Goal: Task Accomplishment & Management: Manage account settings

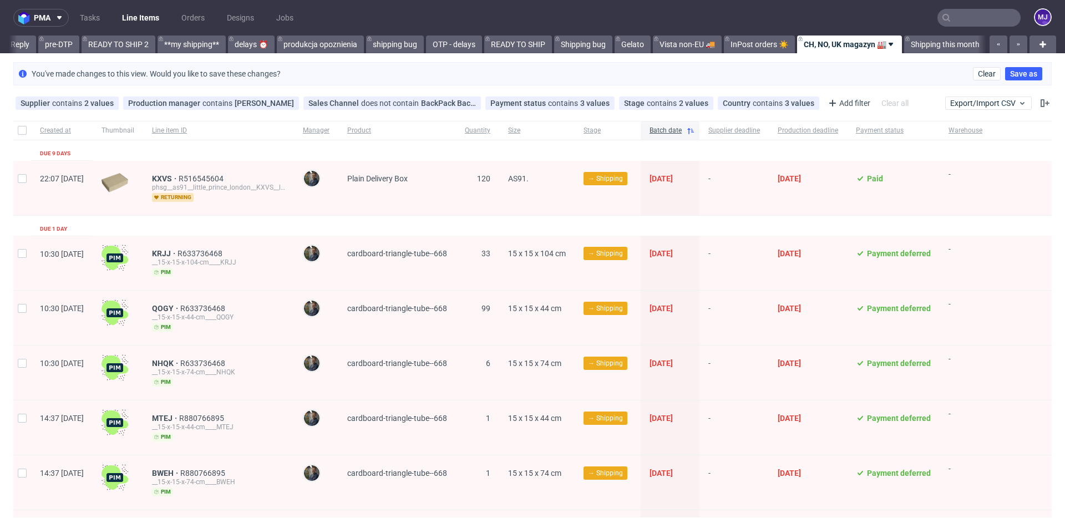
scroll to position [0, 1873]
click at [808, 103] on use at bounding box center [810, 103] width 4 height 4
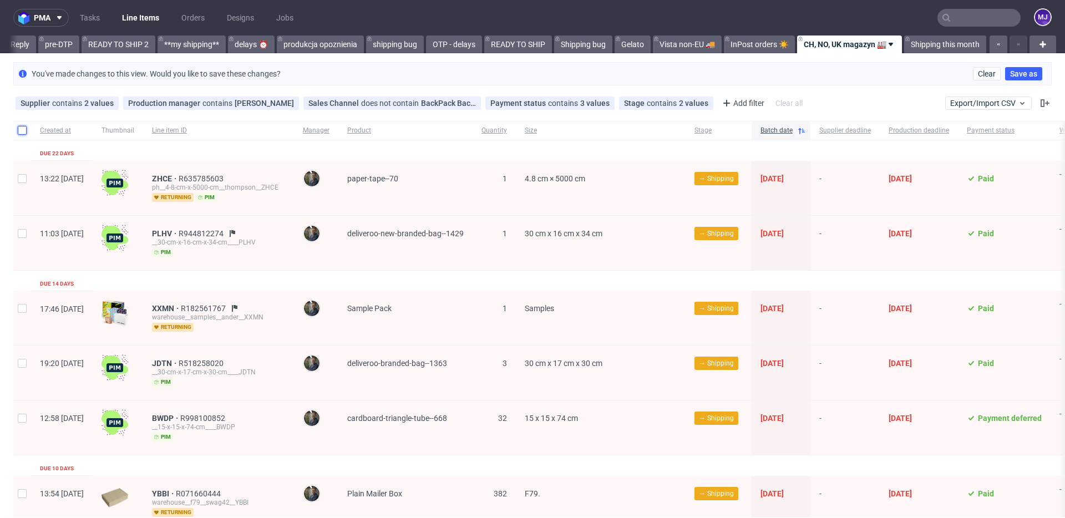
click at [23, 131] on input "checkbox" at bounding box center [22, 130] width 9 height 9
checkbox input "true"
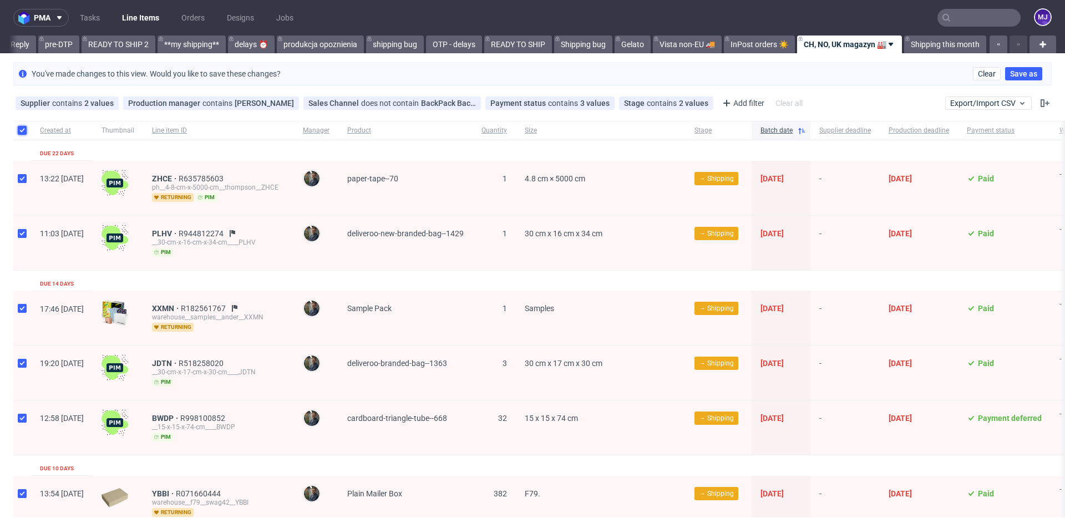
checkbox input "true"
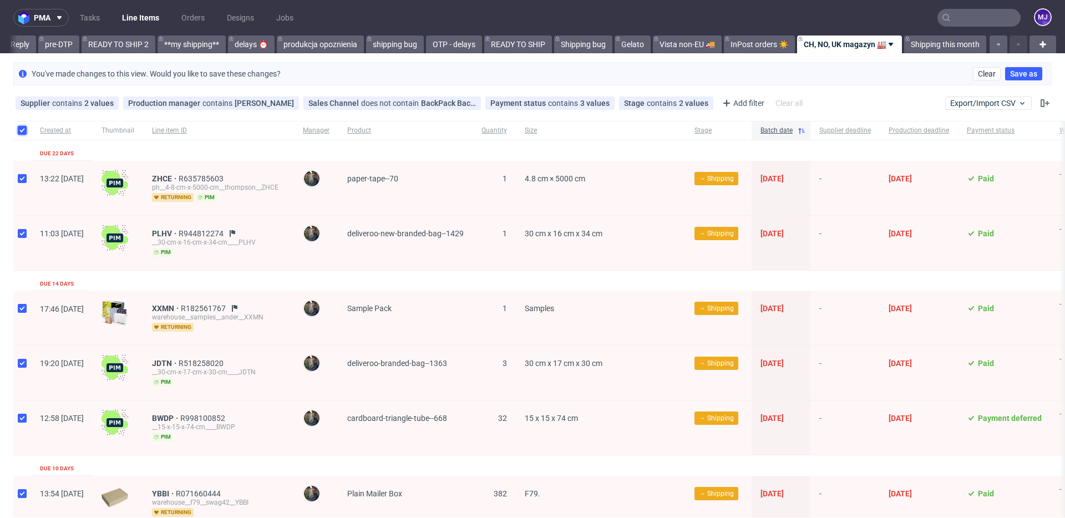
checkbox input "true"
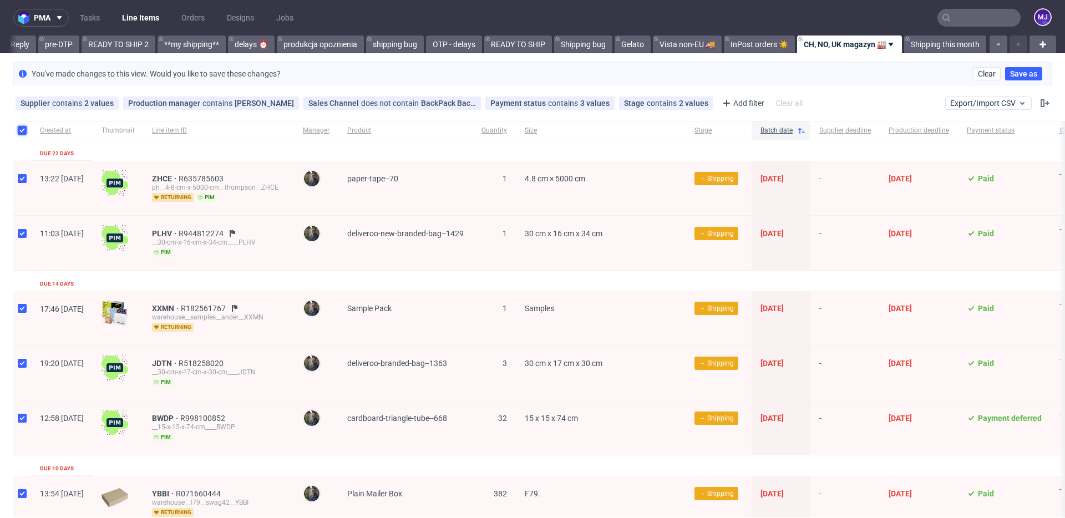
checkbox input "true"
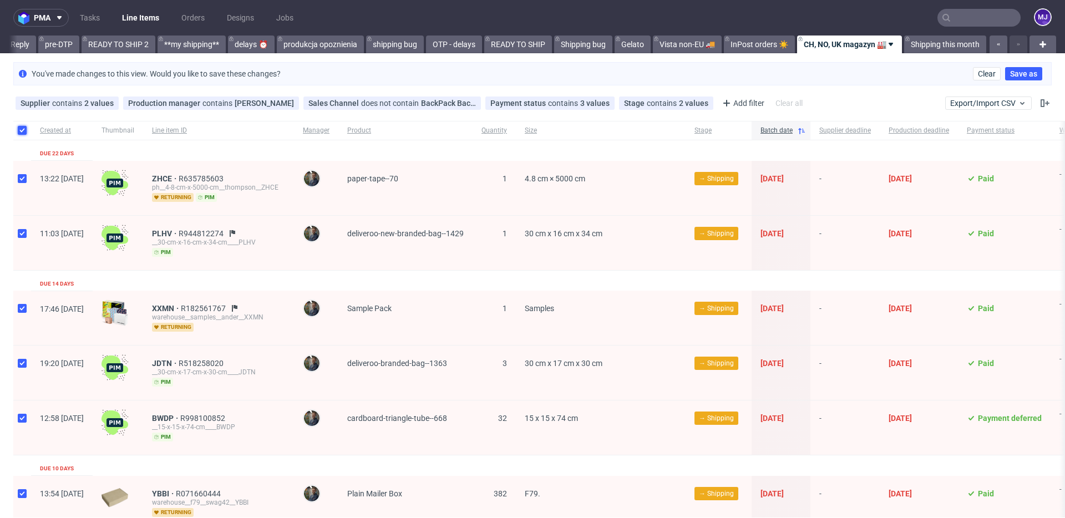
checkbox input "true"
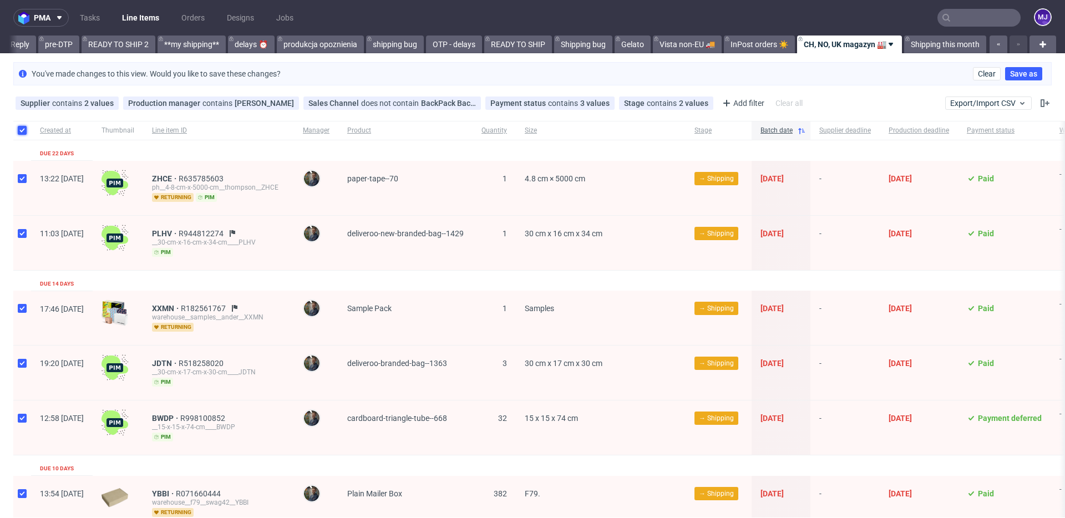
checkbox input "true"
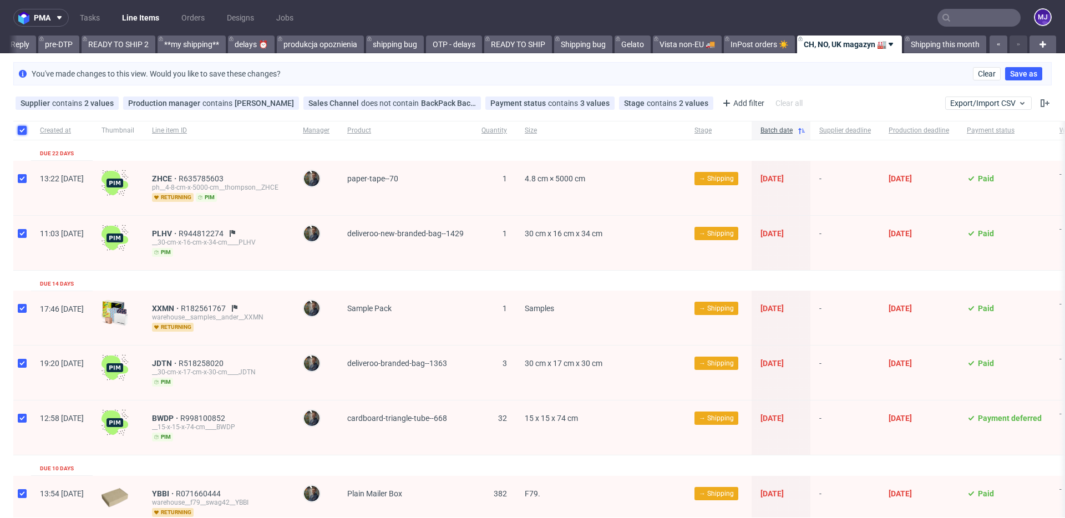
checkbox input "true"
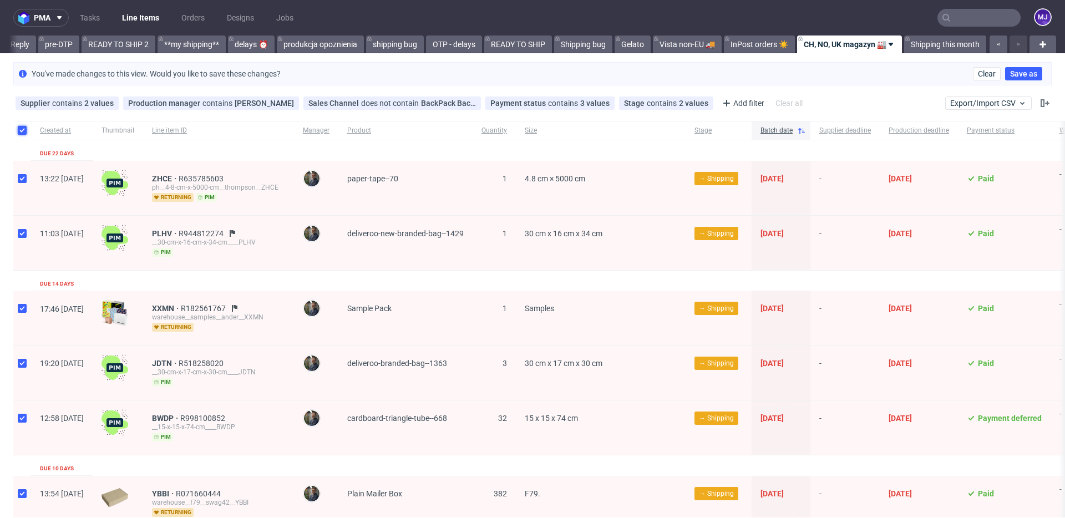
checkbox input "true"
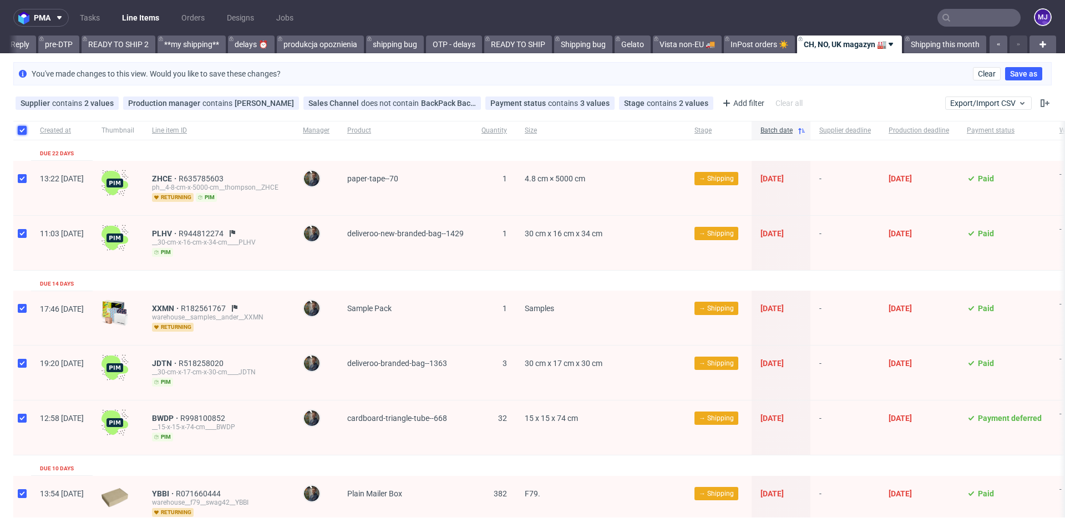
checkbox input "true"
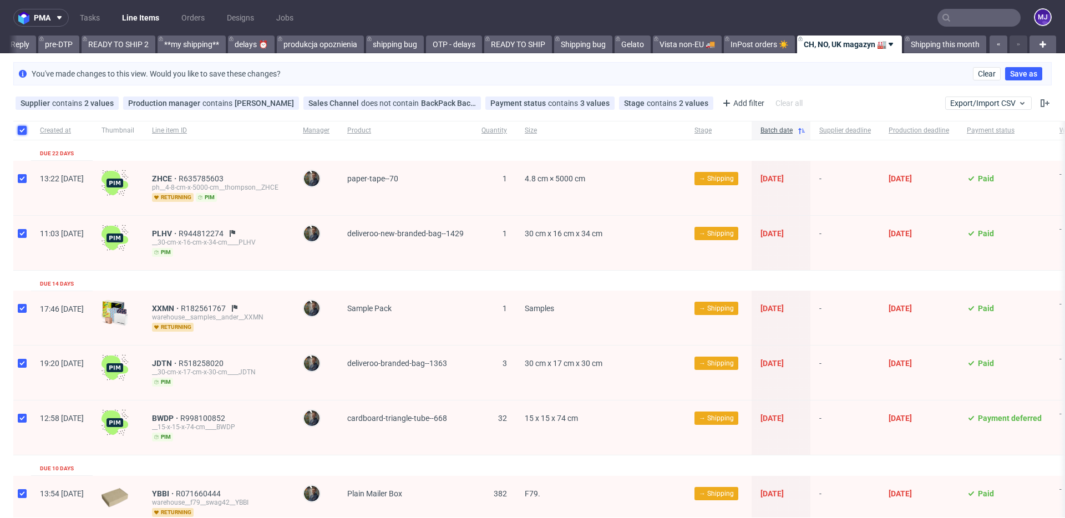
checkbox input "true"
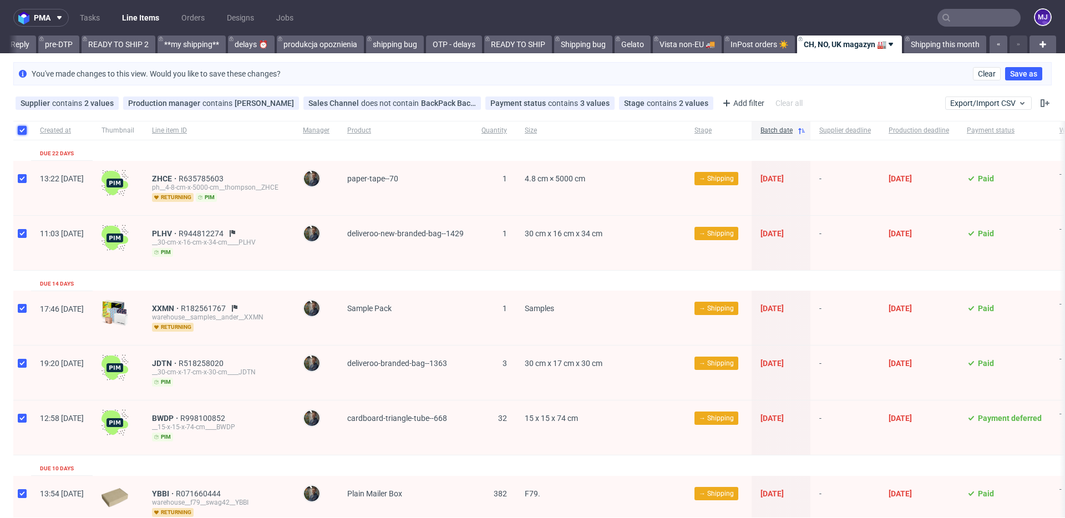
checkbox input "true"
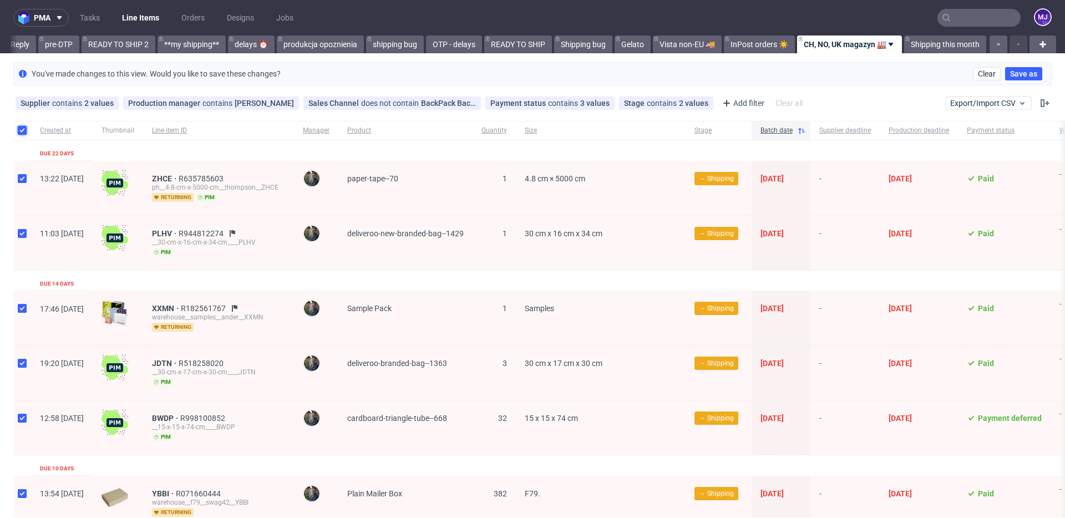
checkbox input "true"
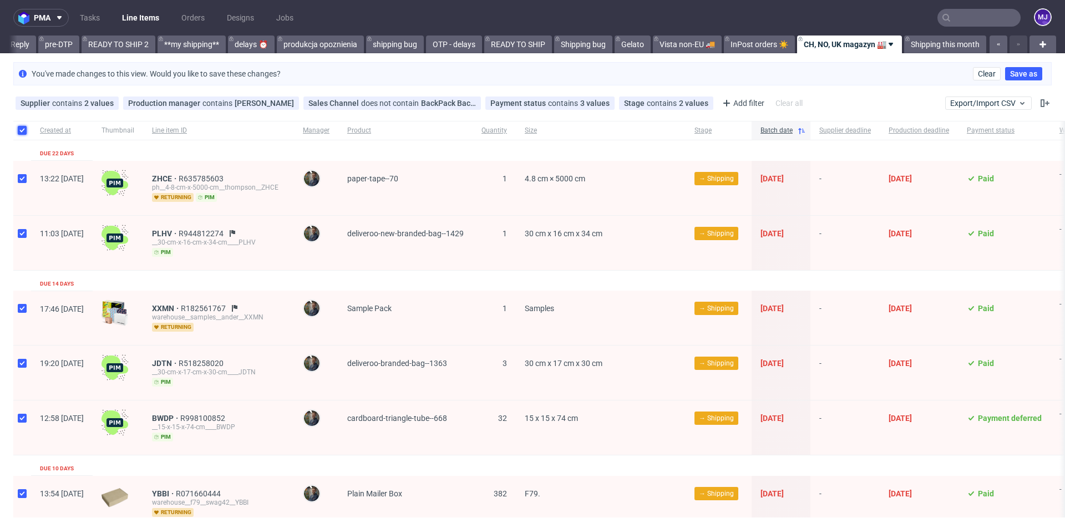
checkbox input "true"
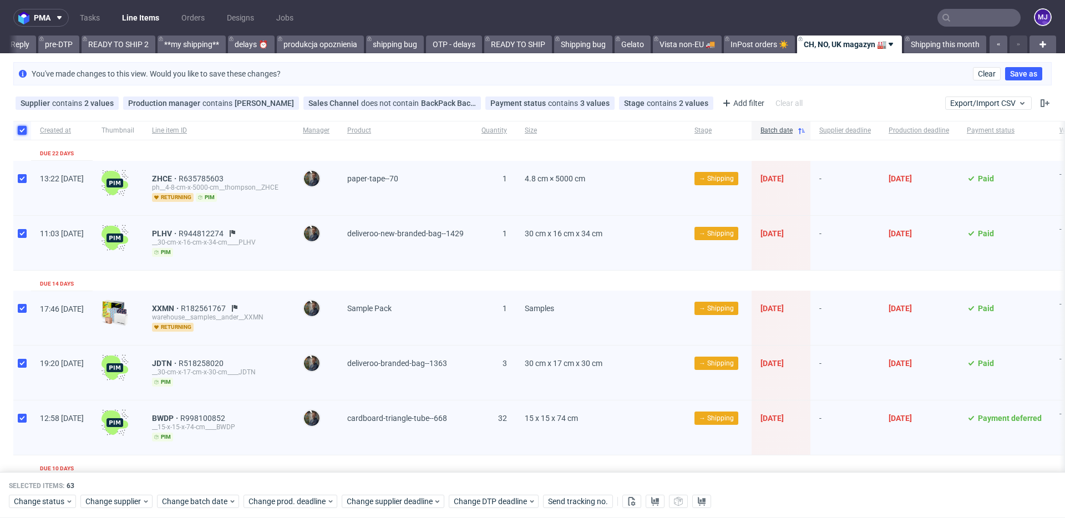
click at [22, 130] on input "checkbox" at bounding box center [22, 130] width 9 height 9
checkbox input "false"
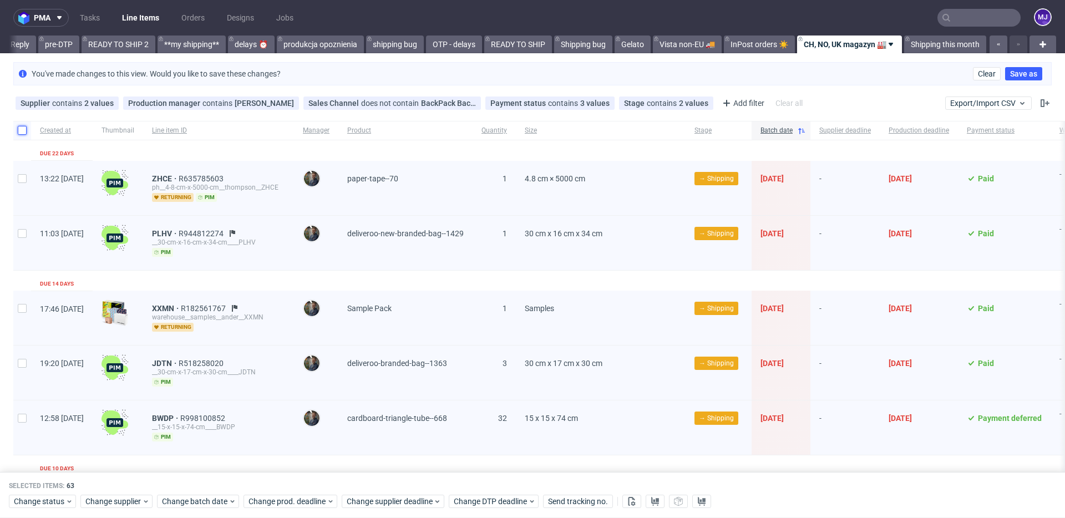
checkbox input "false"
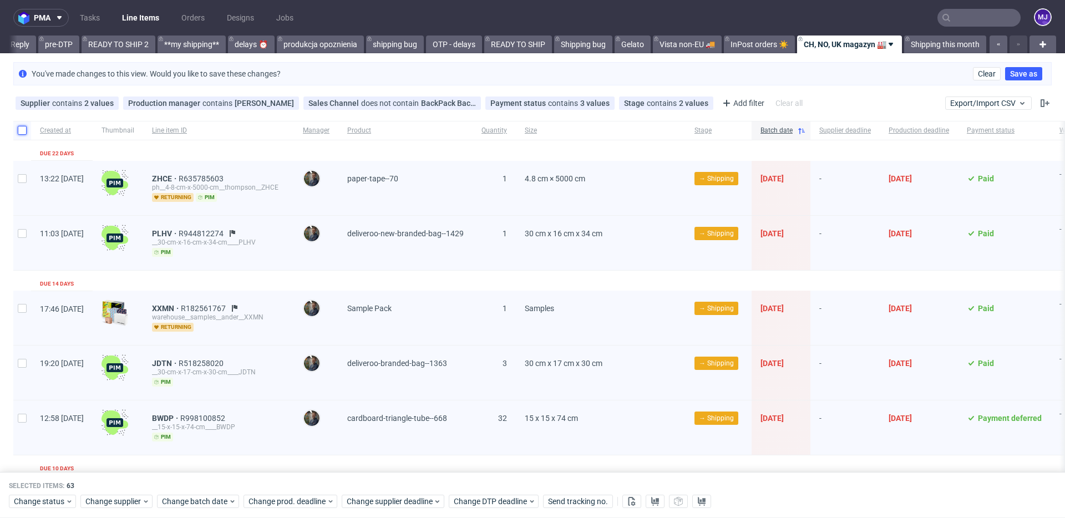
checkbox input "false"
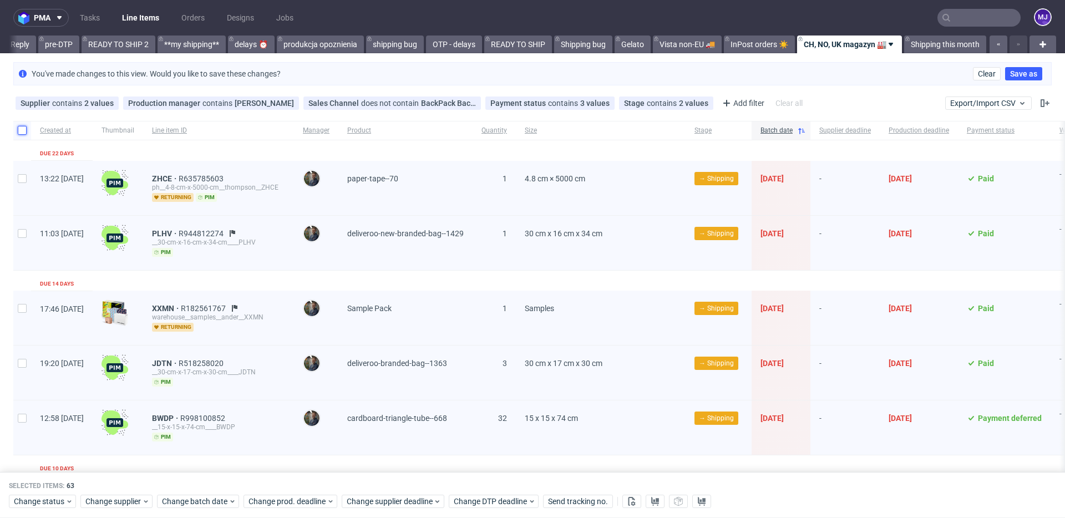
checkbox input "false"
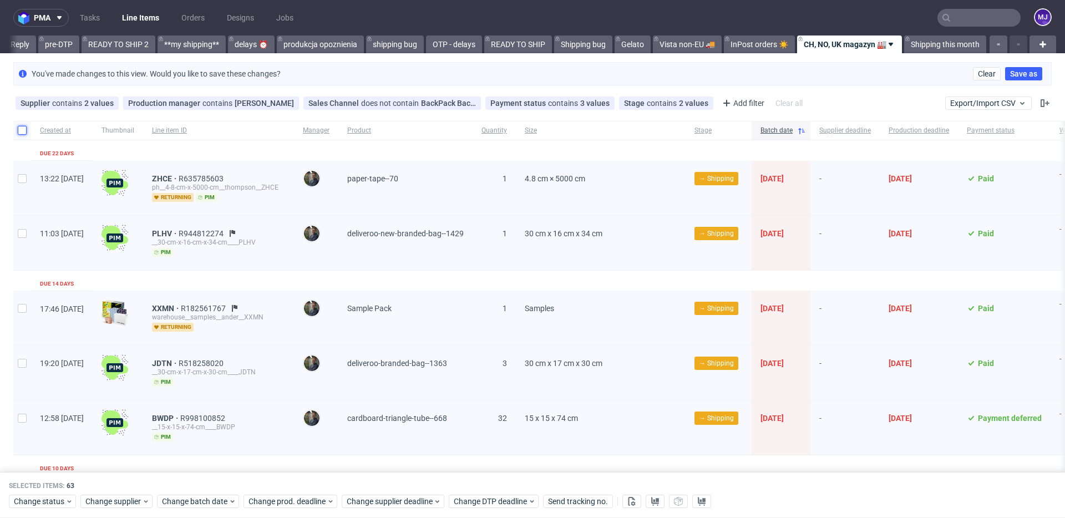
checkbox input "false"
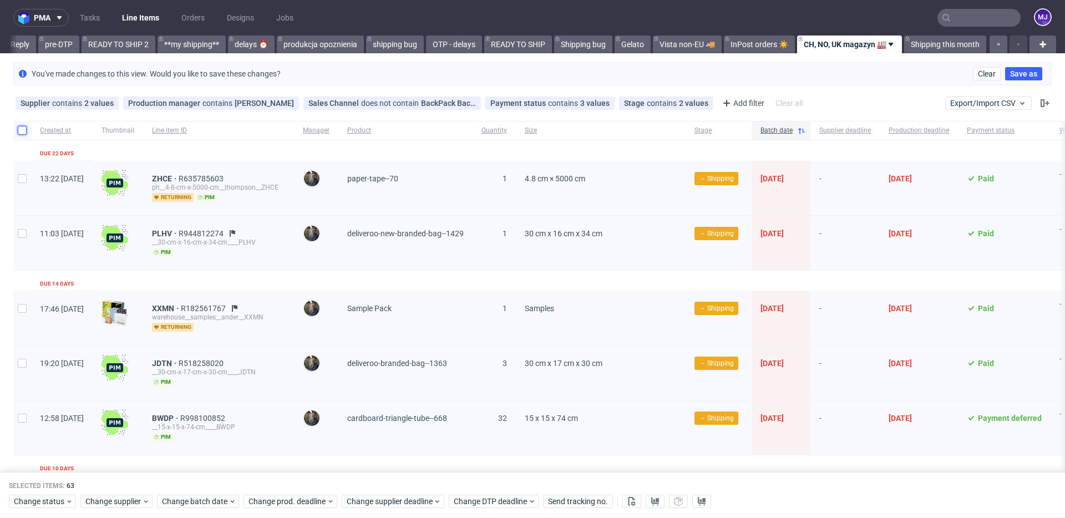
checkbox input "false"
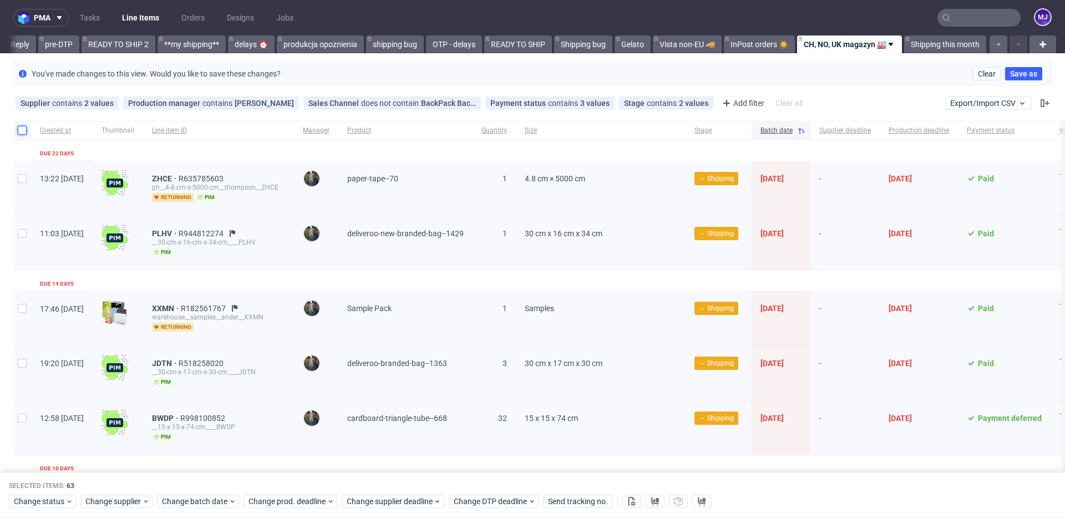
checkbox input "false"
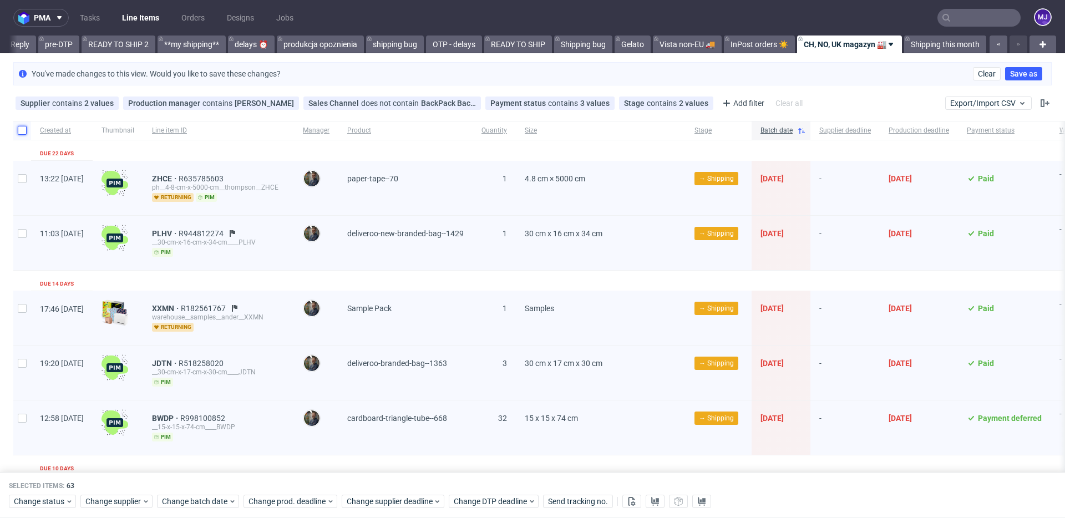
checkbox input "false"
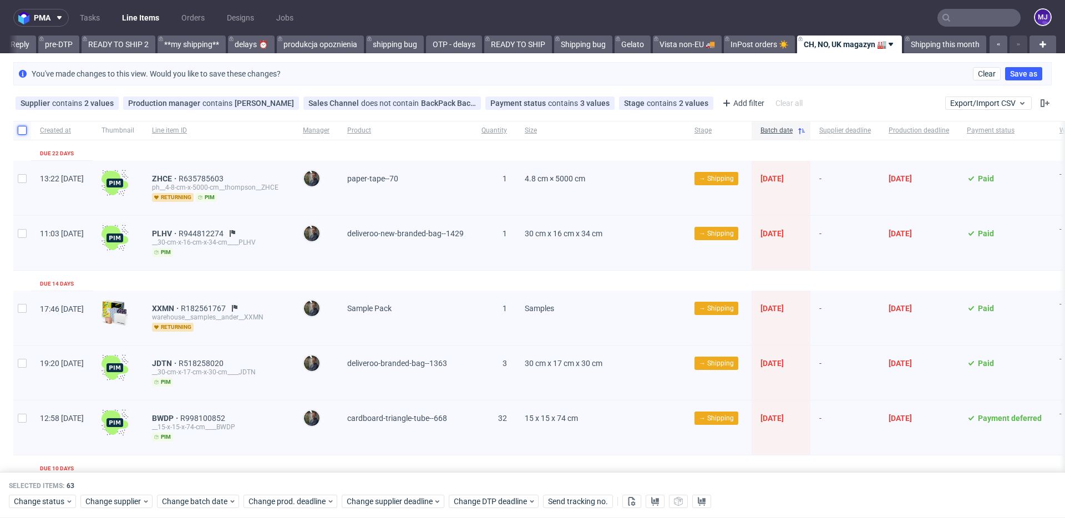
checkbox input "false"
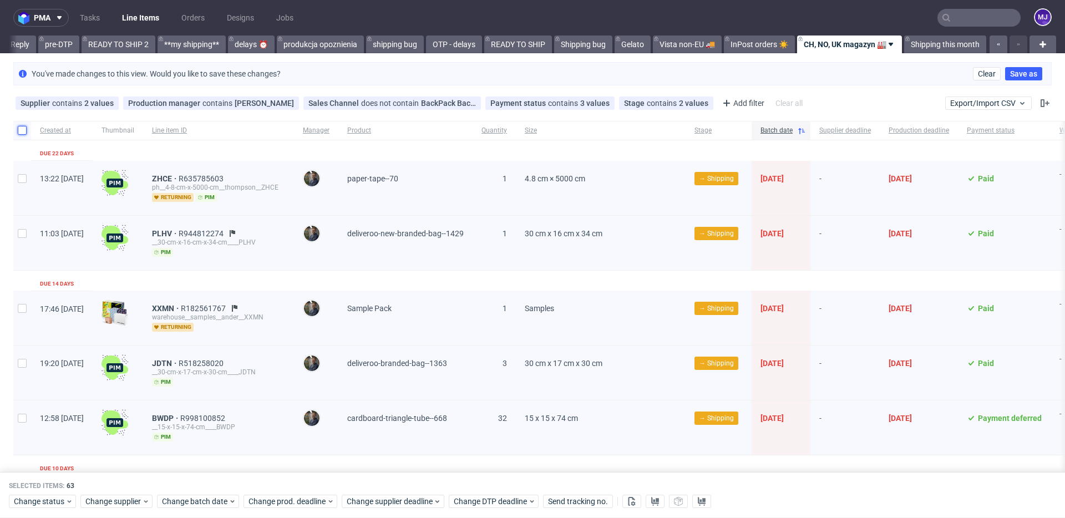
checkbox input "false"
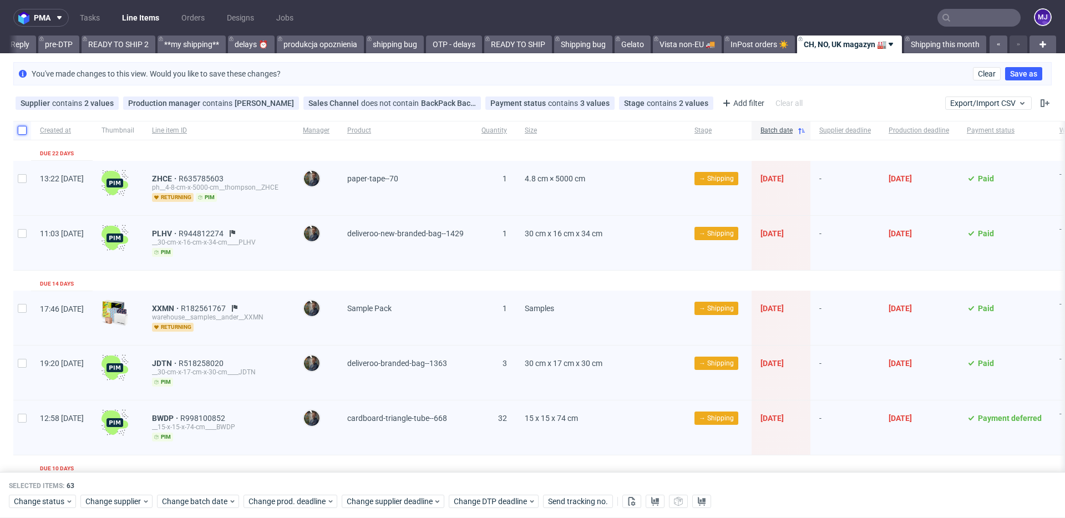
checkbox input "false"
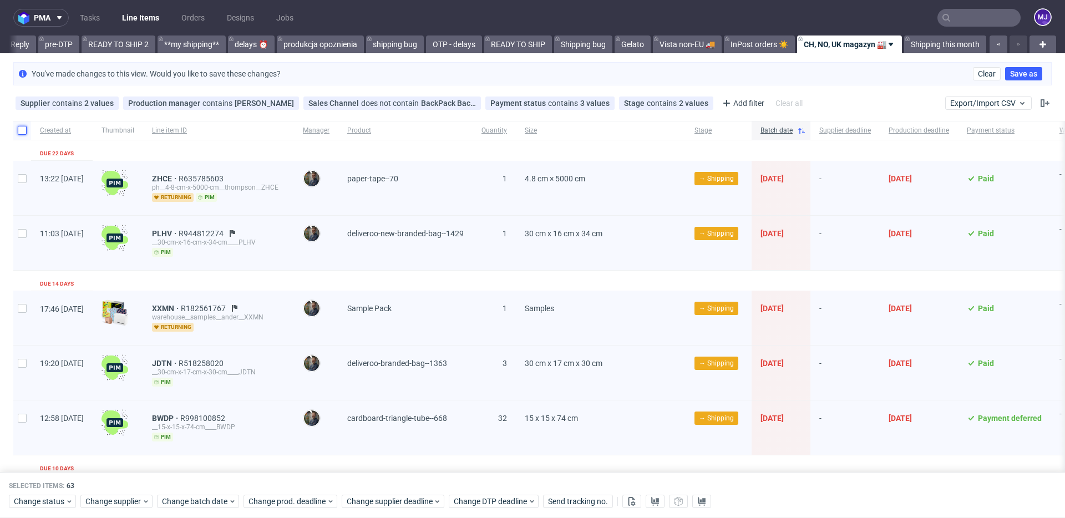
checkbox input "false"
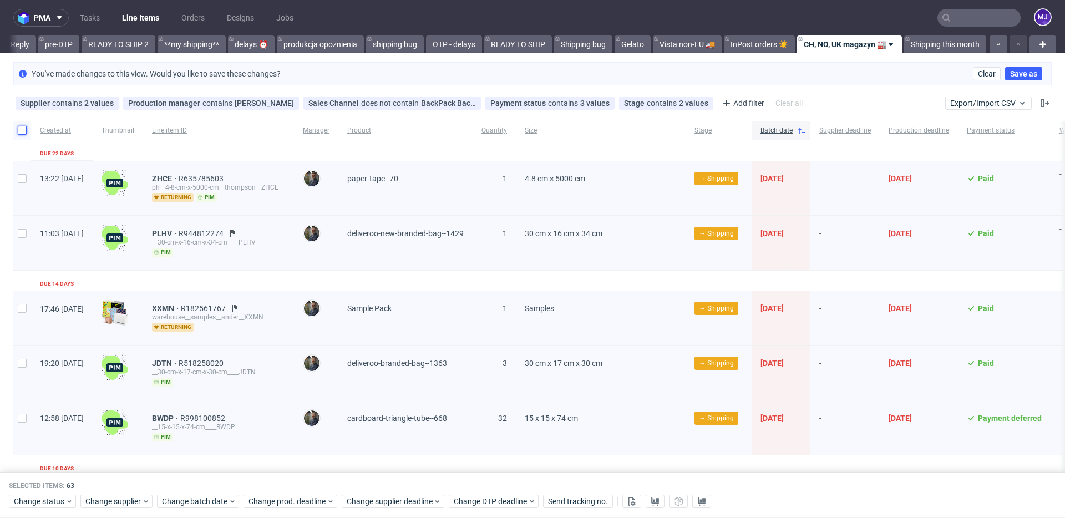
checkbox input "false"
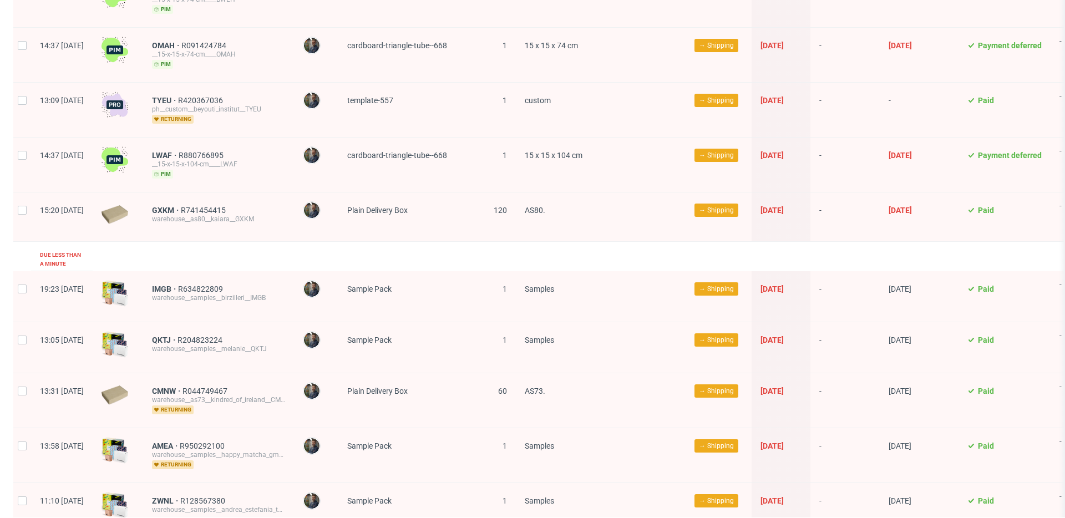
scroll to position [1971, 0]
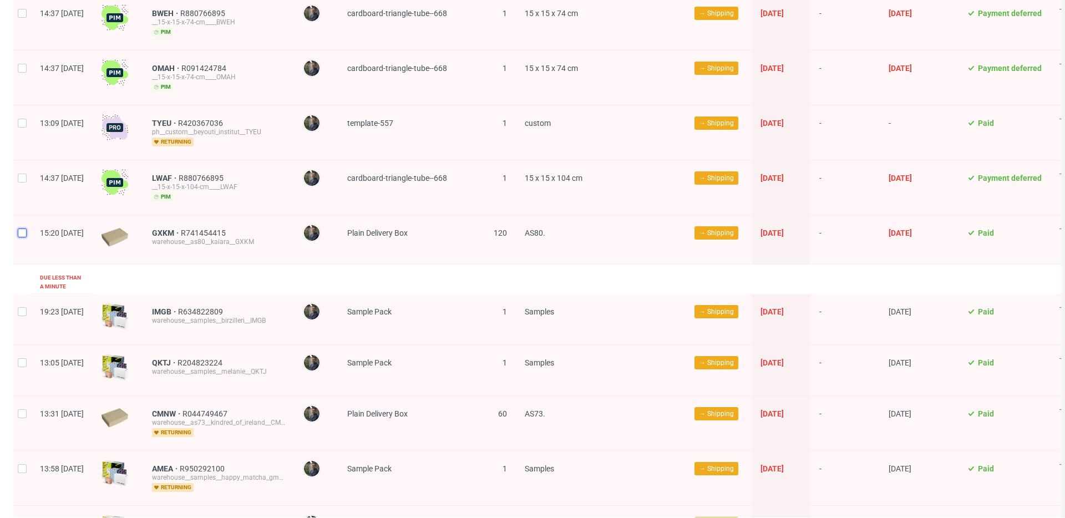
click at [21, 233] on input "checkbox" at bounding box center [22, 233] width 9 height 9
checkbox input "true"
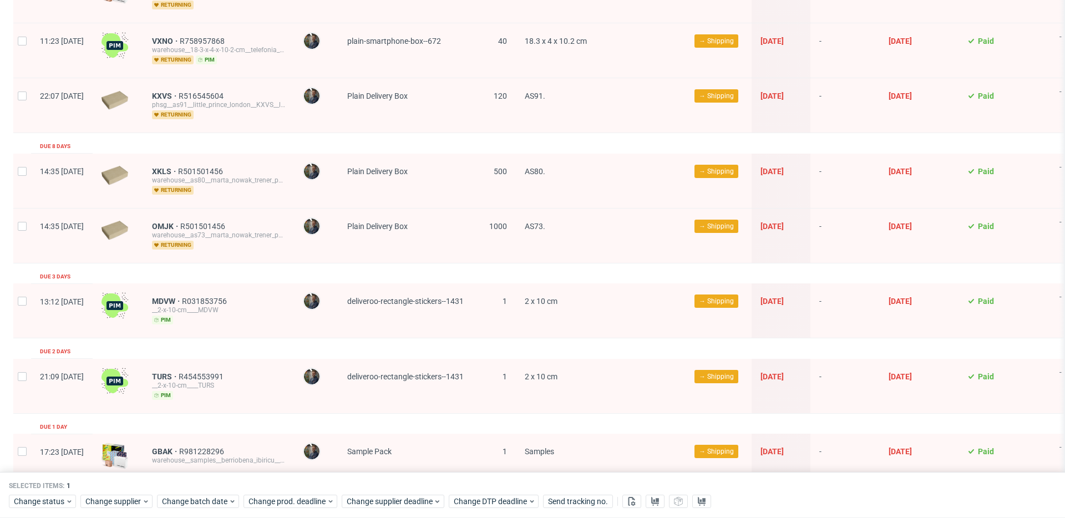
scroll to position [0, 0]
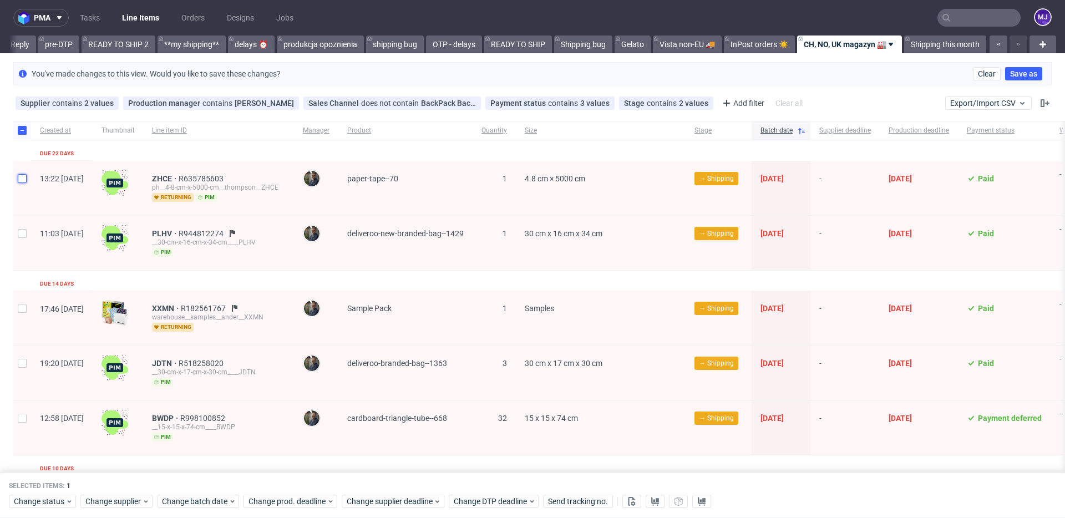
click at [23, 178] on input "checkbox" at bounding box center [22, 178] width 9 height 9
checkbox input "true"
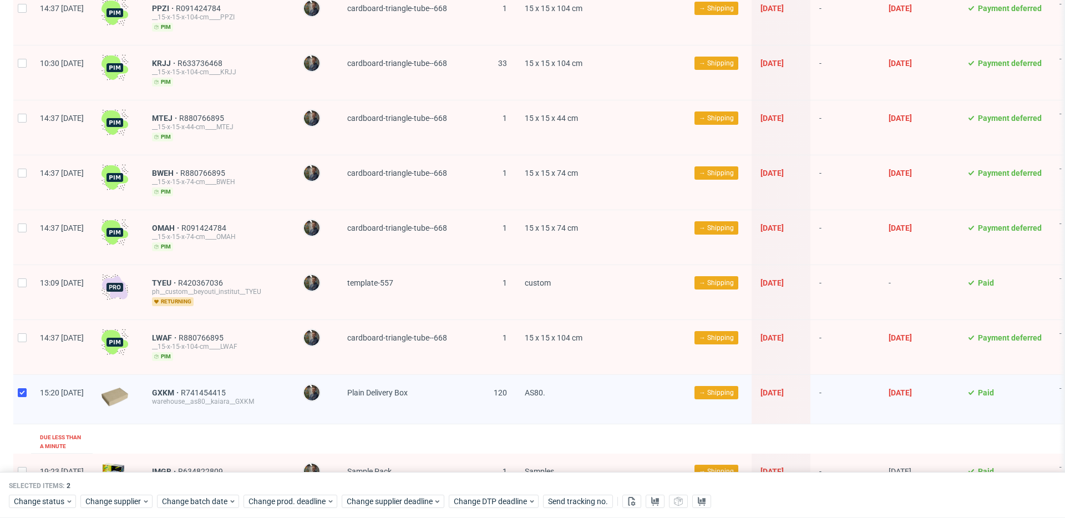
scroll to position [1961, 0]
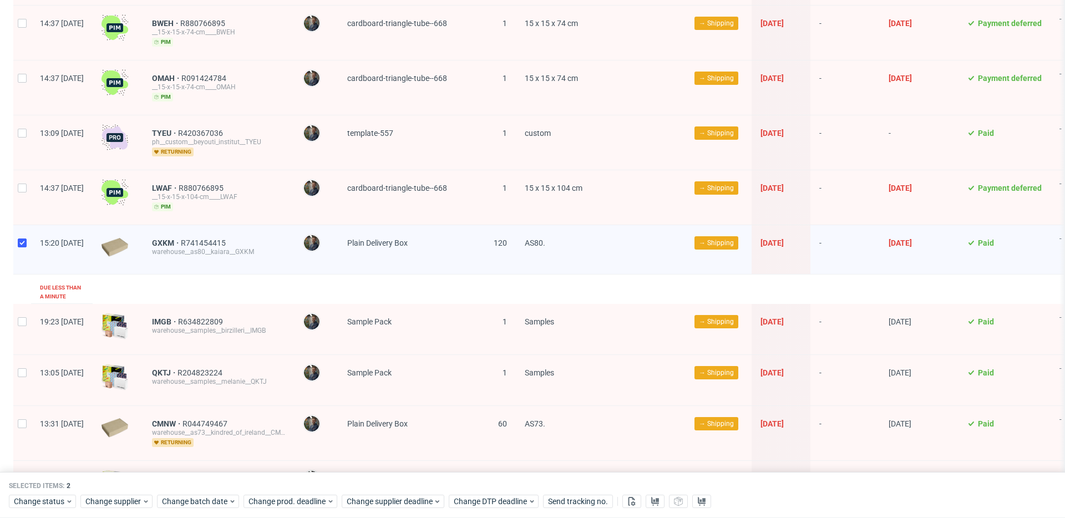
click at [20, 198] on div at bounding box center [22, 197] width 18 height 54
checkbox input "true"
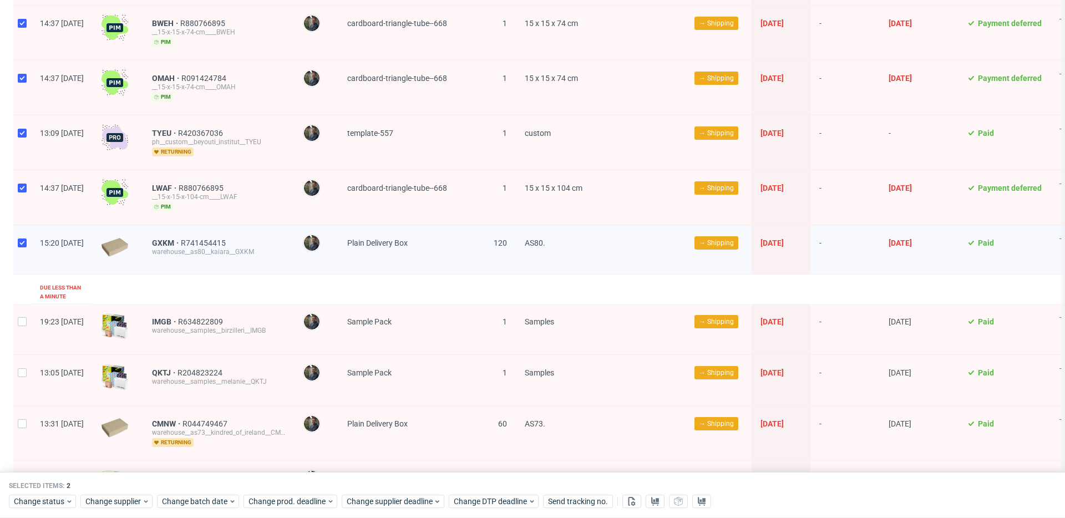
checkbox input "true"
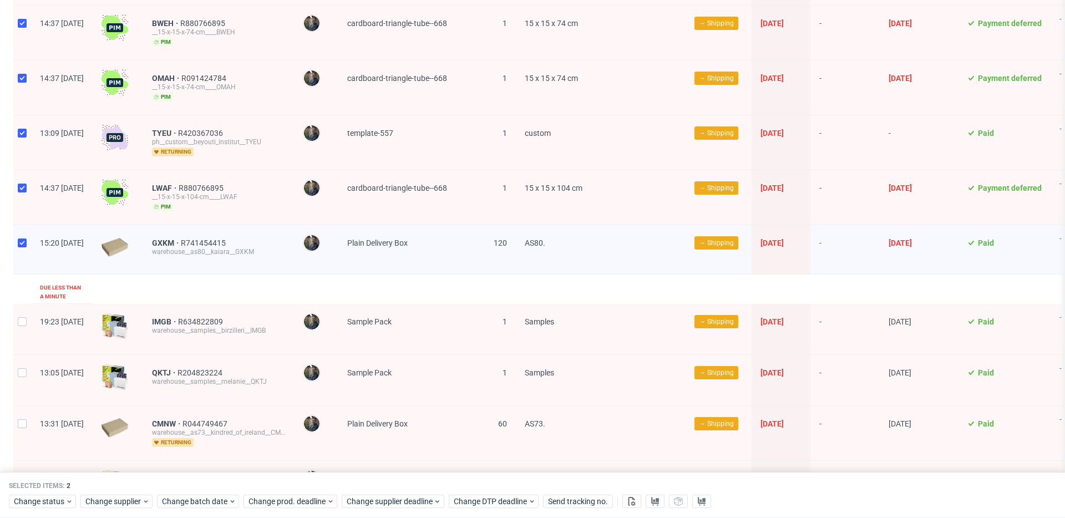
checkbox input "true"
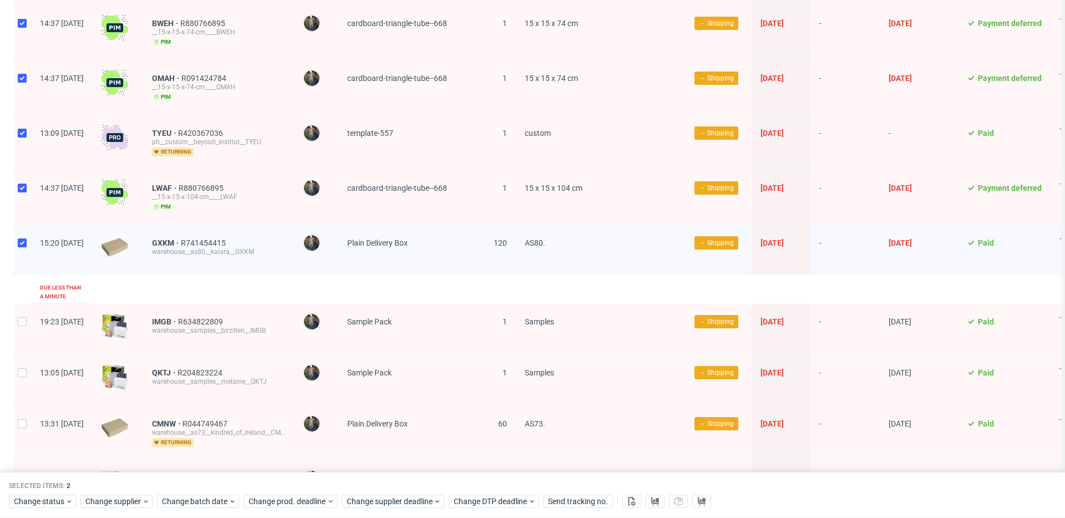
checkbox input "true"
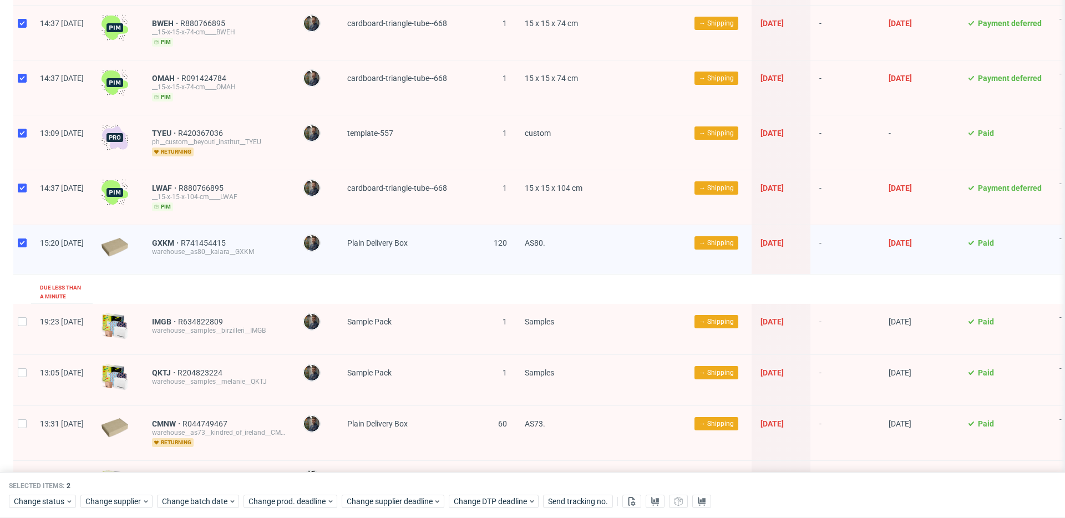
checkbox input "true"
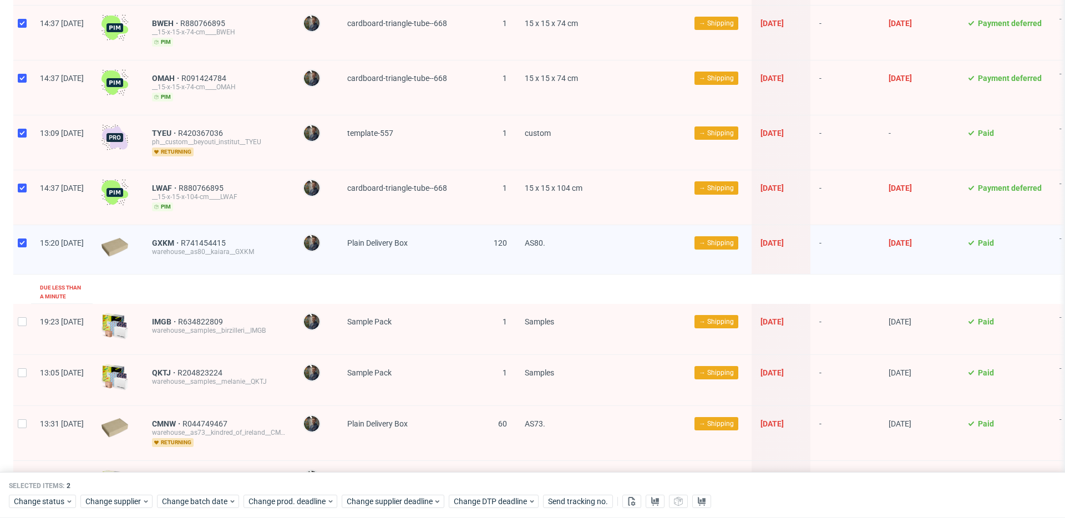
checkbox input "true"
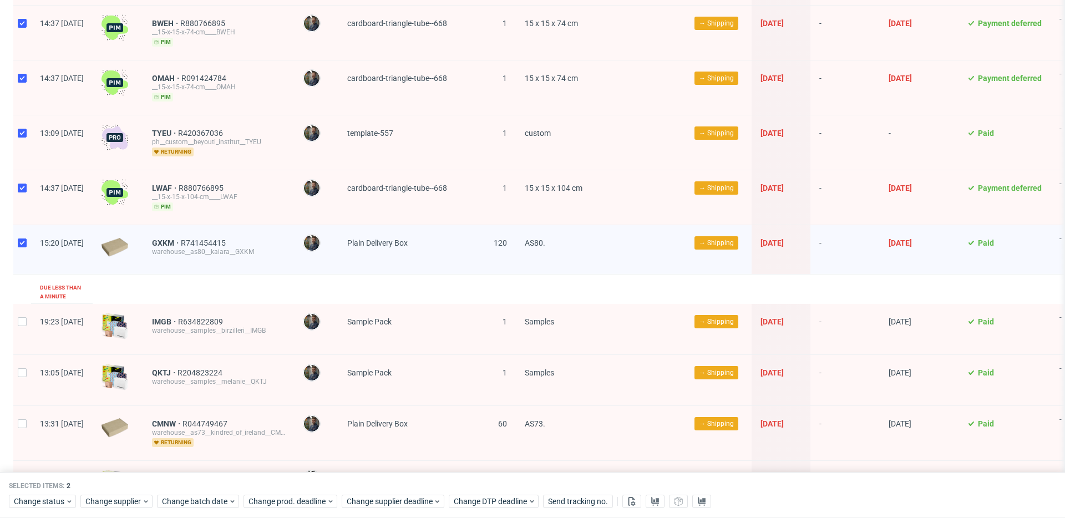
checkbox input "true"
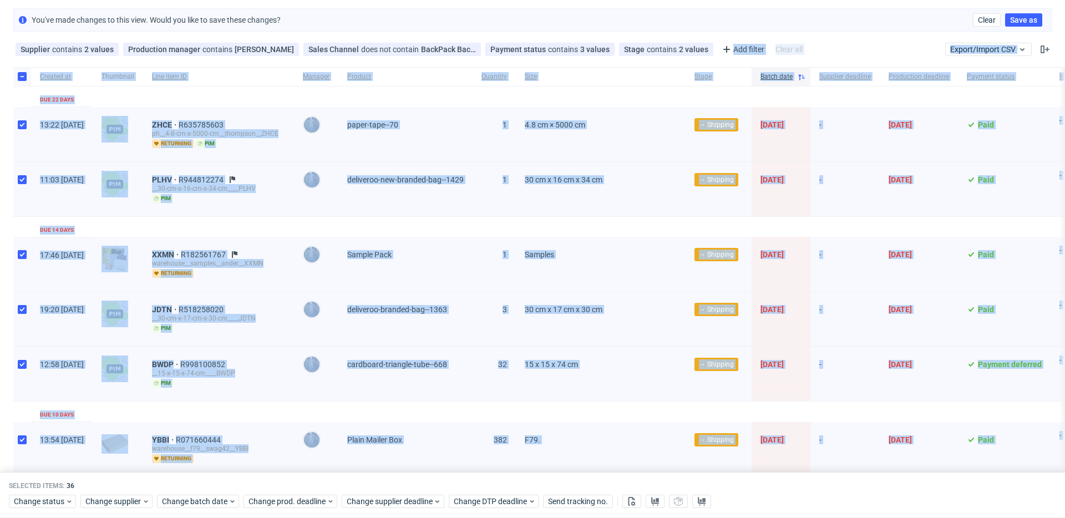
scroll to position [0, 0]
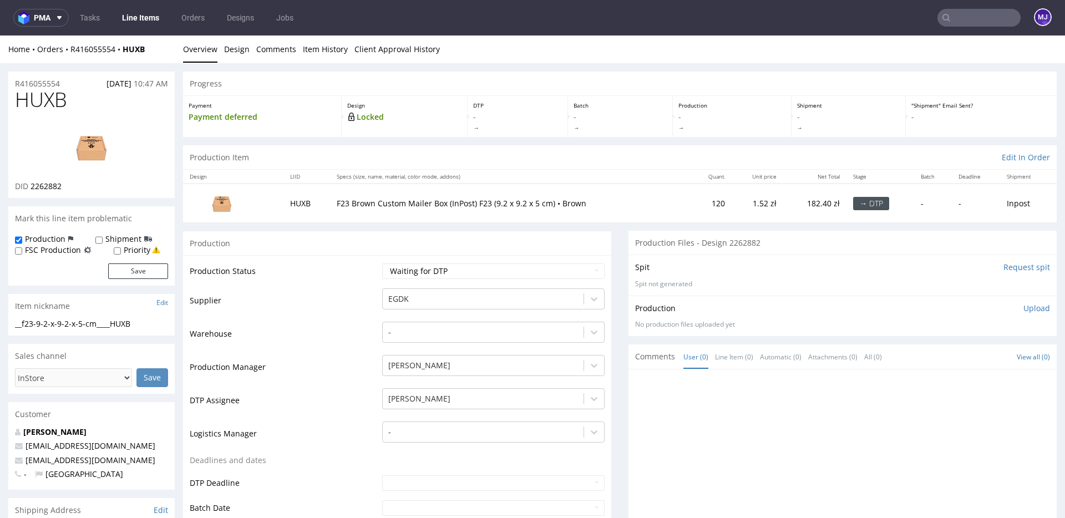
click at [523, 81] on div "Progress" at bounding box center [620, 84] width 874 height 24
click at [479, 45] on ul "Overview Design Comments Item History Client Approval History" at bounding box center [620, 49] width 874 height 11
click at [714, 38] on div "Home Orders R416055554 HUXB Overview Design Comments Item History Client Approv…" at bounding box center [532, 50] width 1065 height 28
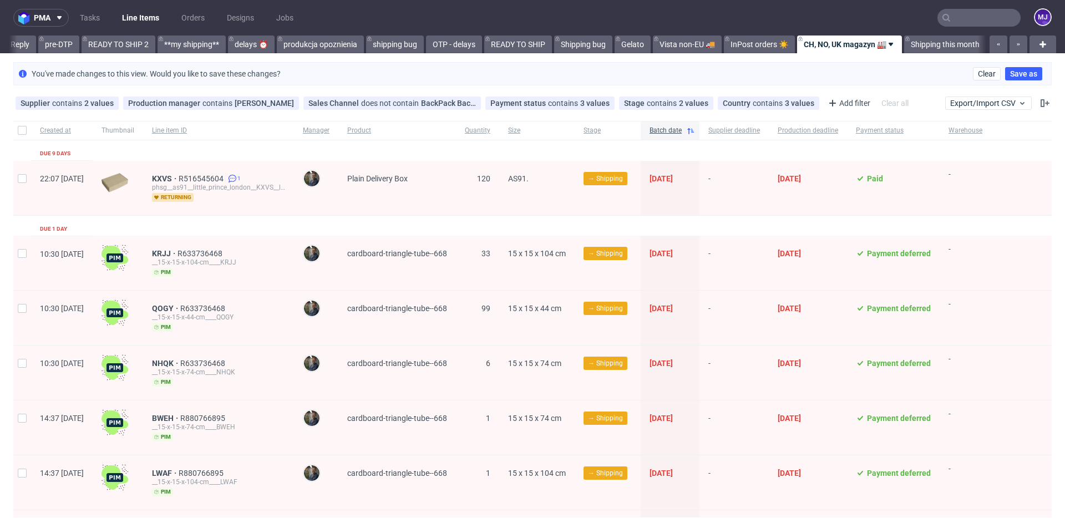
scroll to position [0, 1873]
click at [806, 103] on icon at bounding box center [810, 103] width 9 height 9
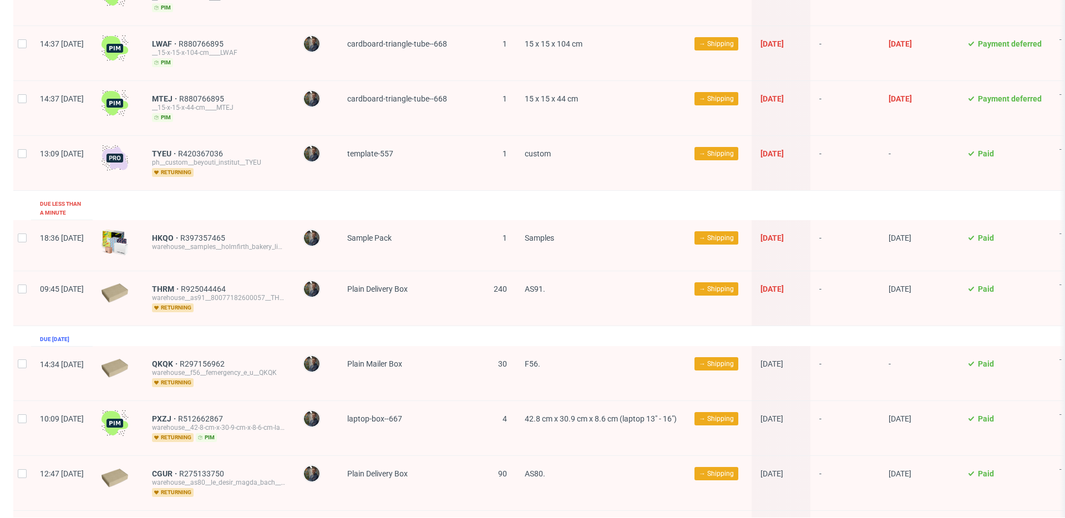
scroll to position [1310, 0]
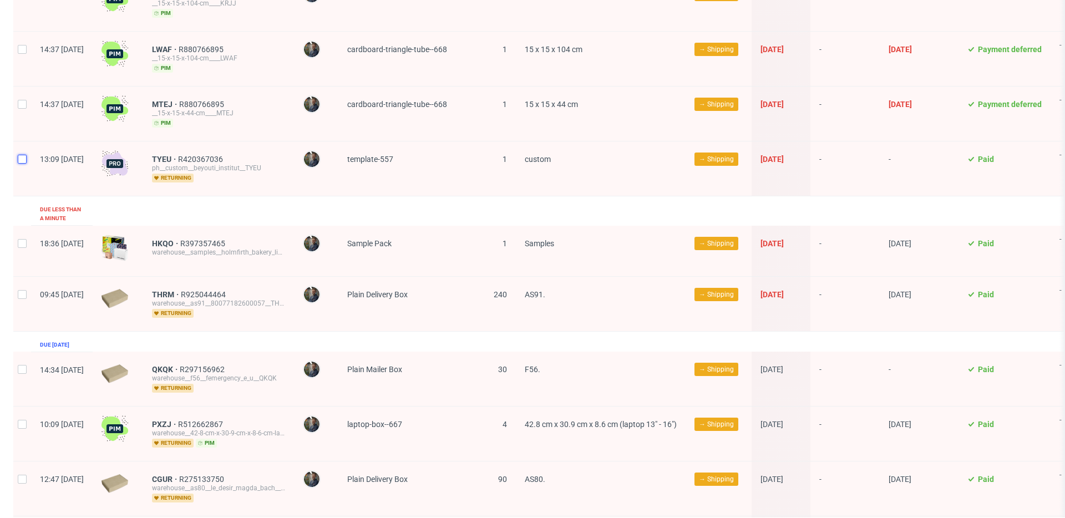
click at [24, 158] on input "checkbox" at bounding box center [22, 159] width 9 height 9
checkbox input "true"
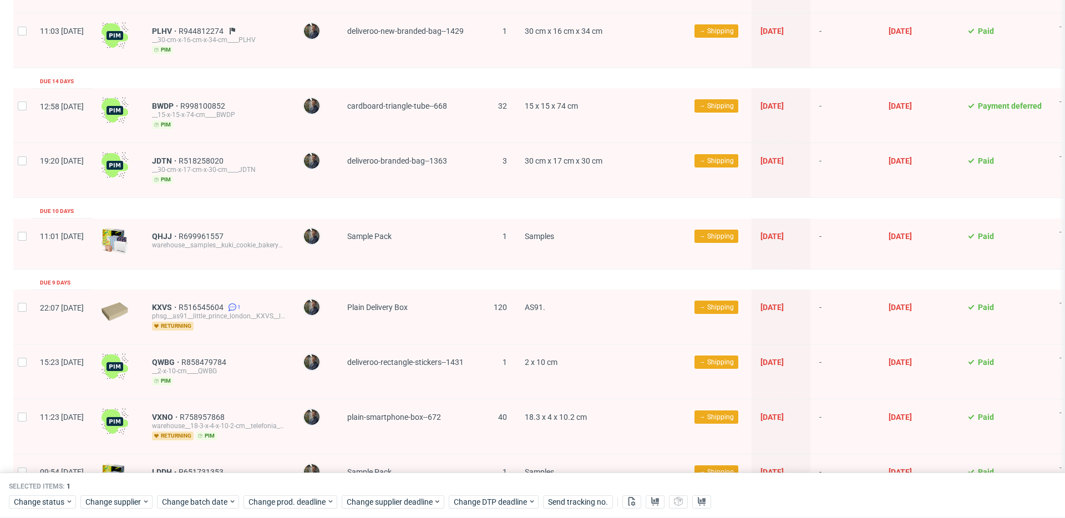
scroll to position [0, 0]
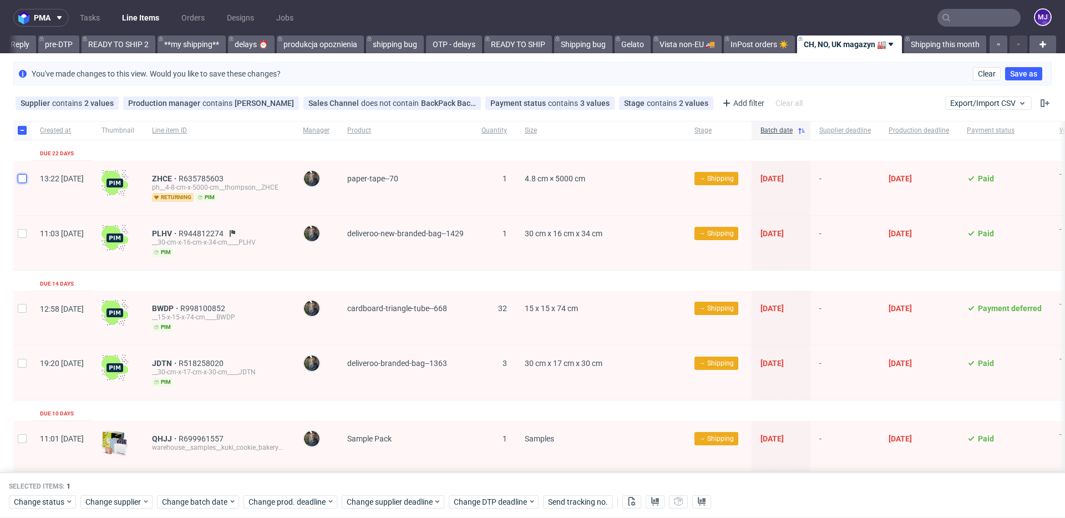
click at [21, 174] on input "checkbox" at bounding box center [22, 178] width 9 height 9
checkbox input "true"
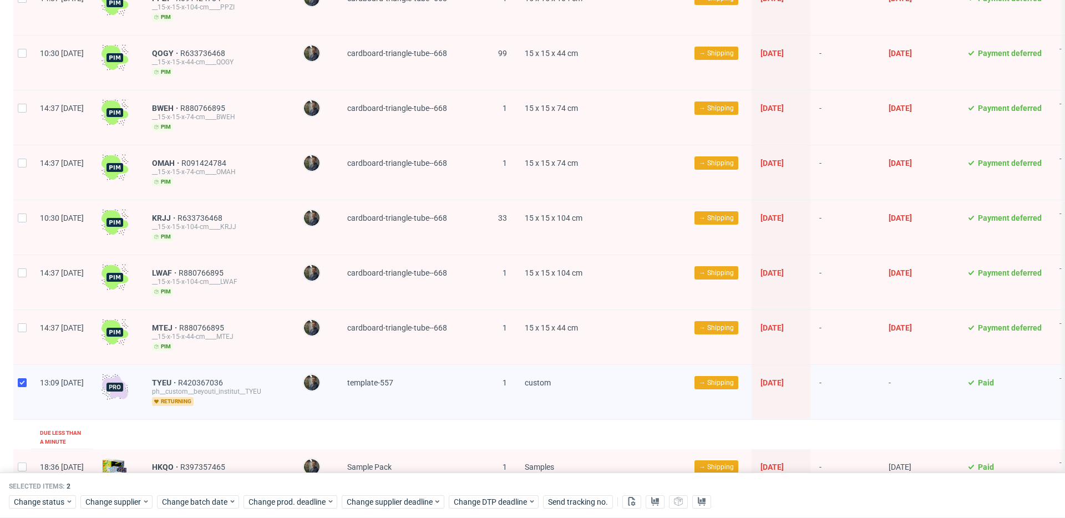
scroll to position [1088, 0]
click at [22, 326] on input "checkbox" at bounding box center [22, 326] width 9 height 9
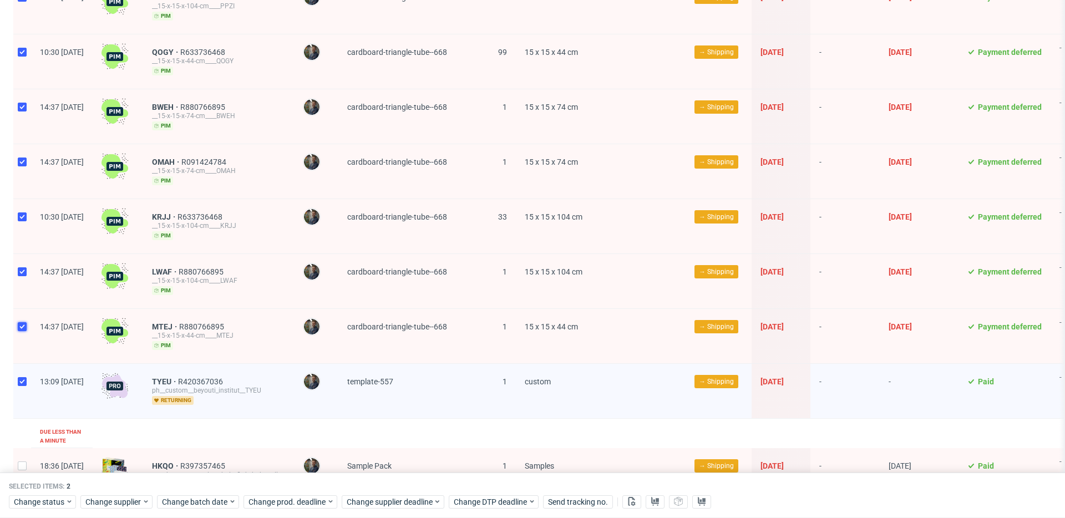
checkbox input "true"
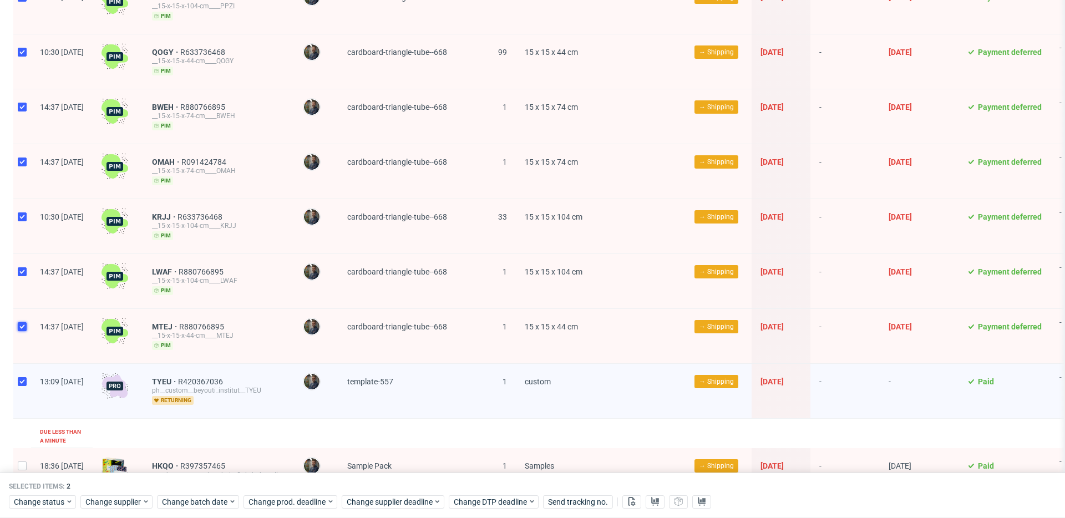
checkbox input "true"
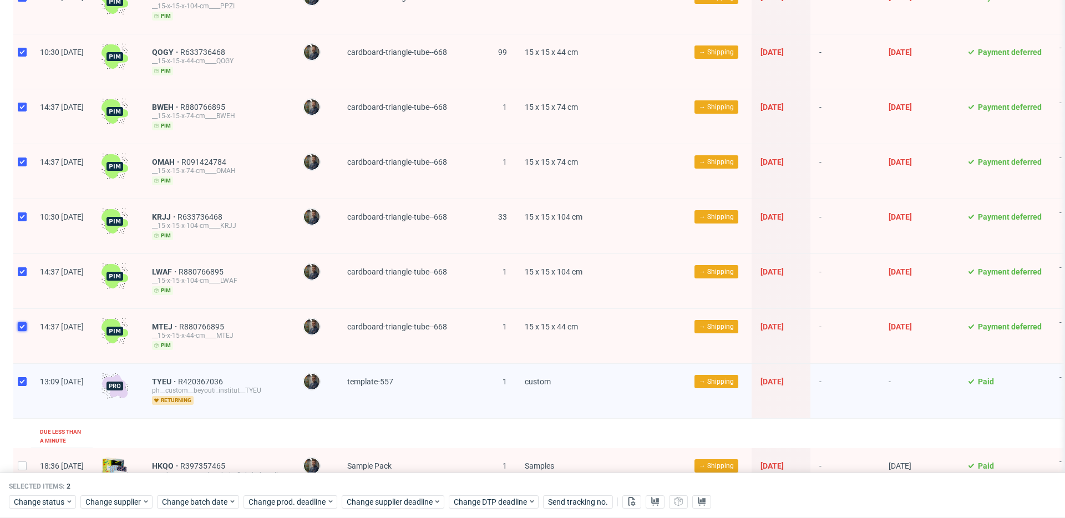
checkbox input "true"
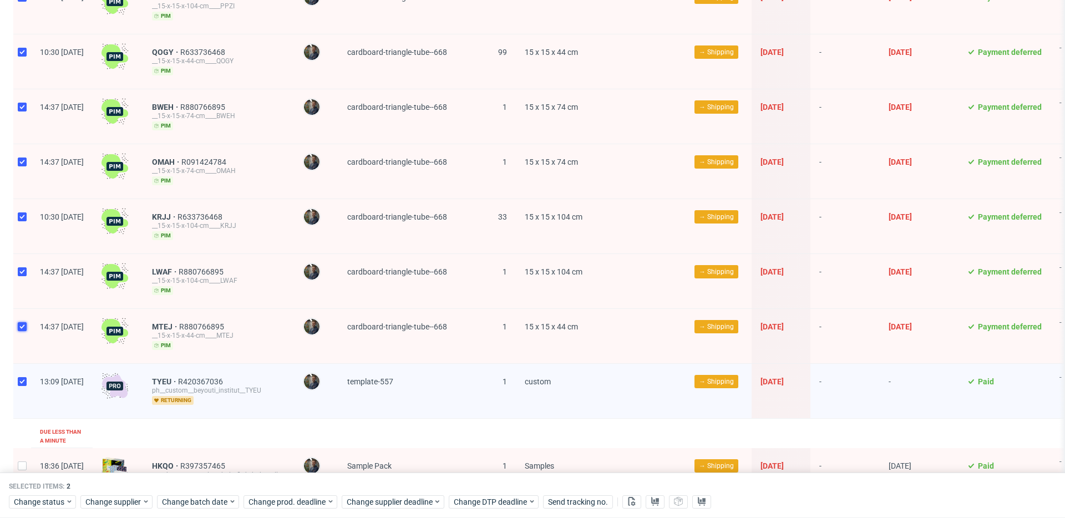
checkbox input "true"
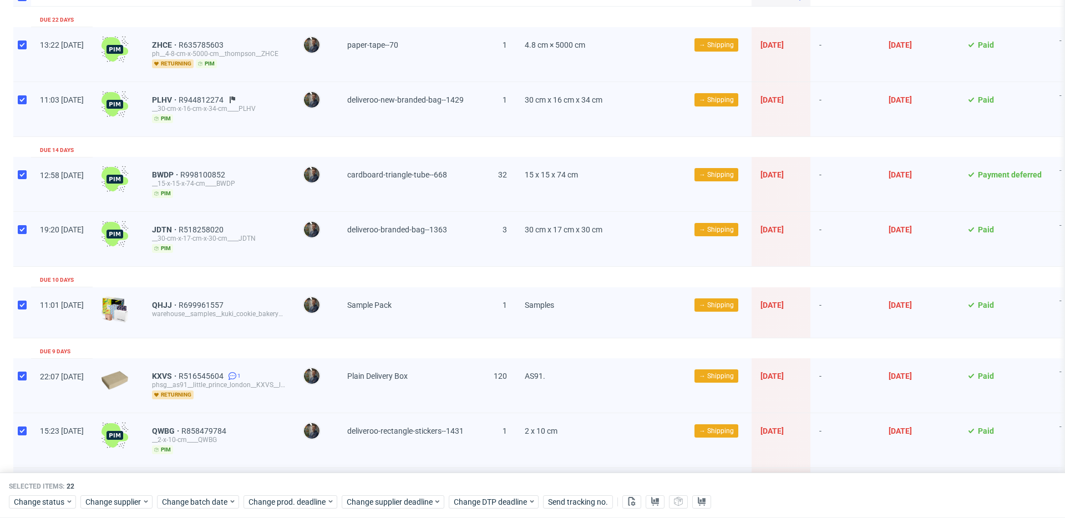
scroll to position [0, 0]
